Goal: Find specific page/section

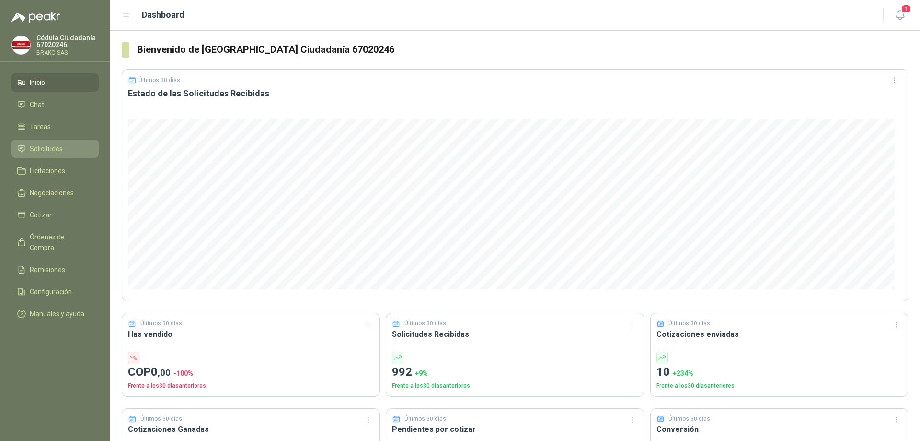
click at [45, 146] on span "Solicitudes" at bounding box center [46, 148] width 33 height 11
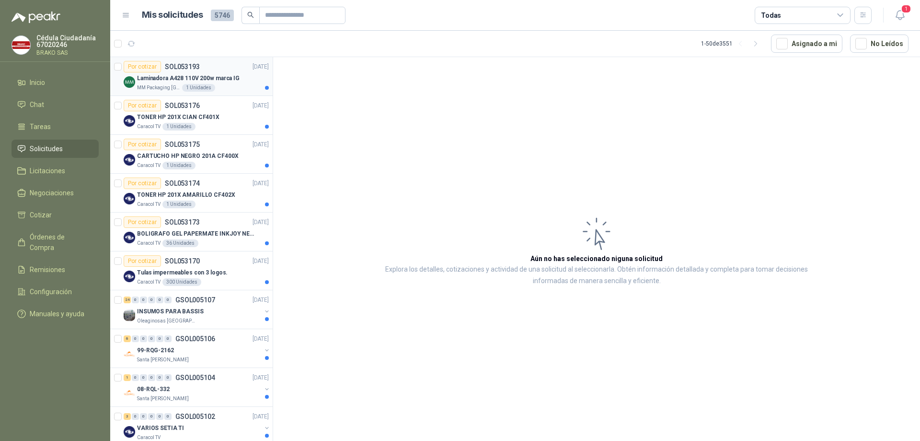
click at [153, 79] on p "Laminadora A428 110V 200w marca IG" at bounding box center [188, 78] width 103 height 9
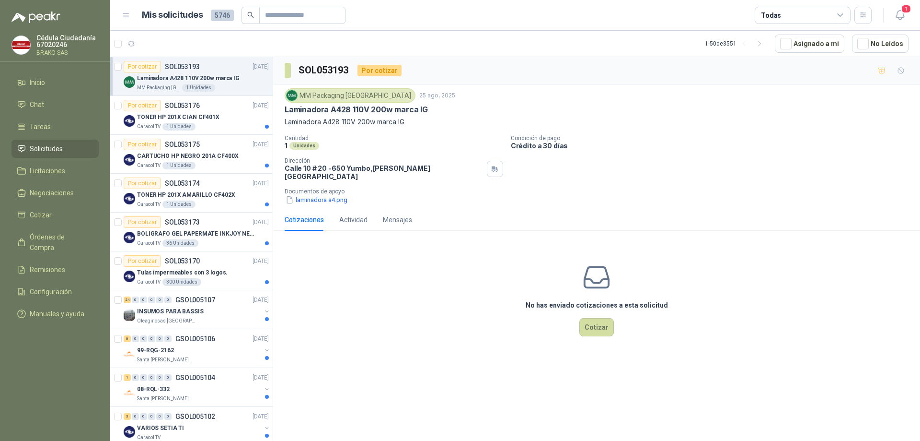
click at [284, 118] on div "MM Packaging [GEOGRAPHIC_DATA] [DATE] Laminadora A428 110V 200w marca IG Lamina…" at bounding box center [596, 146] width 647 height 124
drag, startPoint x: 284, startPoint y: 118, endPoint x: 432, endPoint y: 125, distance: 148.3
click at [432, 125] on div "MM Packaging [GEOGRAPHIC_DATA] [DATE] Laminadora A428 110V 200w marca IG Lamina…" at bounding box center [596, 146] width 647 height 124
copy p "Laminadora A428 110V 200w marca IG"
